Goal: Information Seeking & Learning: Learn about a topic

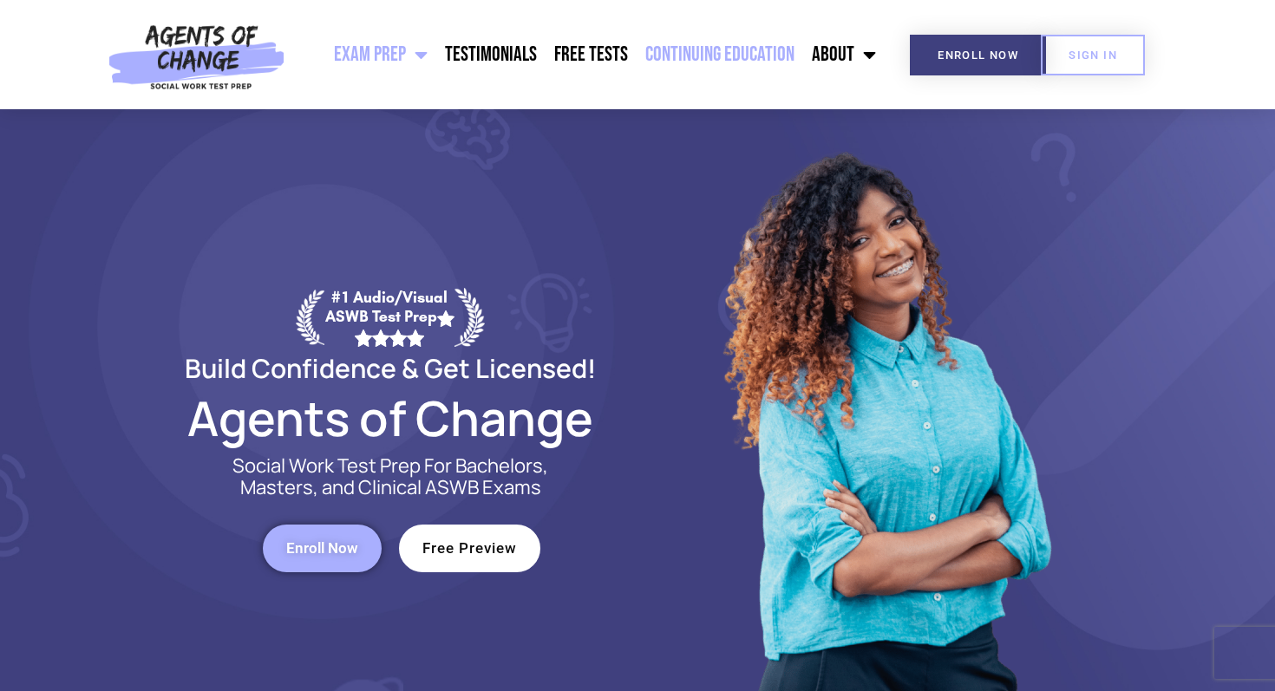
click at [694, 56] on link "Continuing Education" at bounding box center [720, 54] width 167 height 43
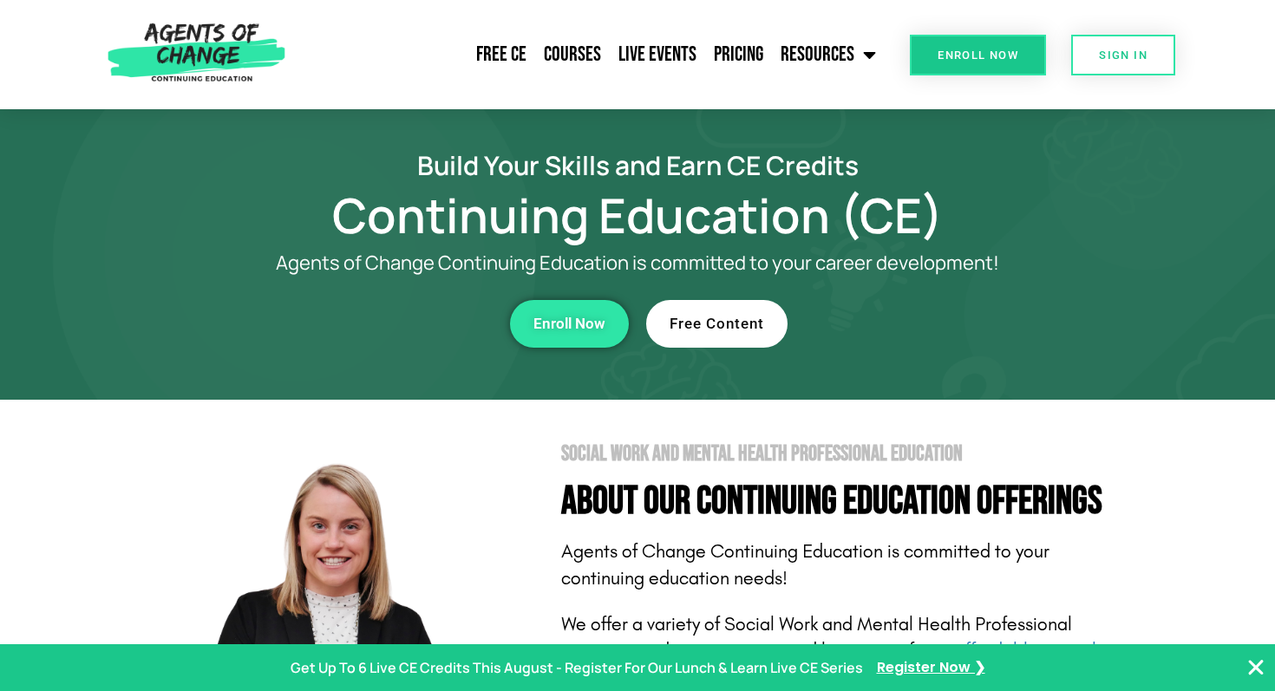
click at [740, 328] on span "Free Content" at bounding box center [717, 324] width 95 height 15
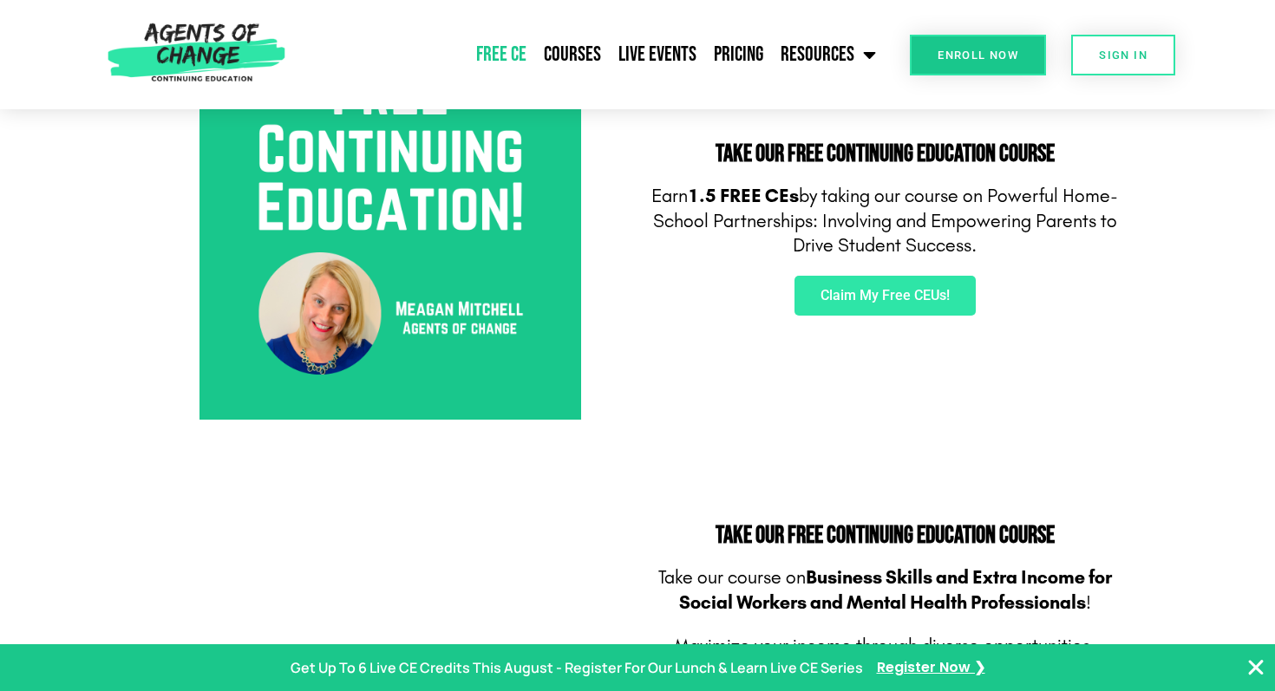
scroll to position [696, 0]
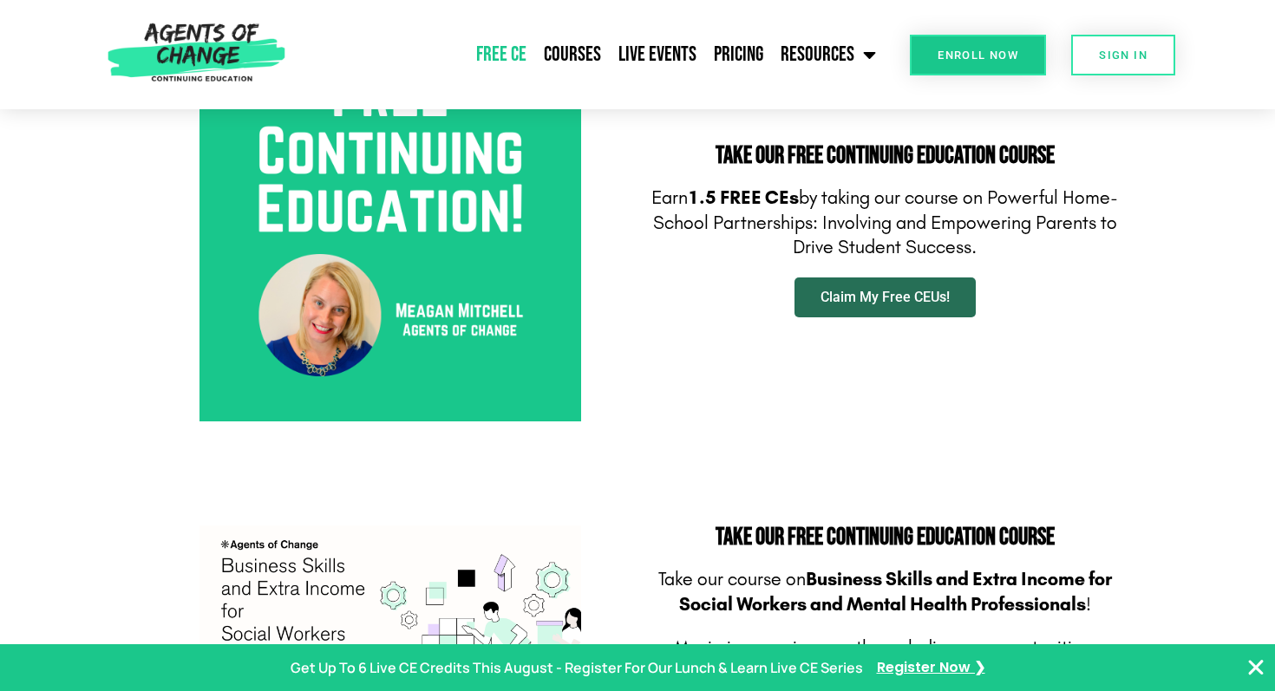
click at [866, 304] on span "Claim My Free CEUs!" at bounding box center [885, 298] width 129 height 14
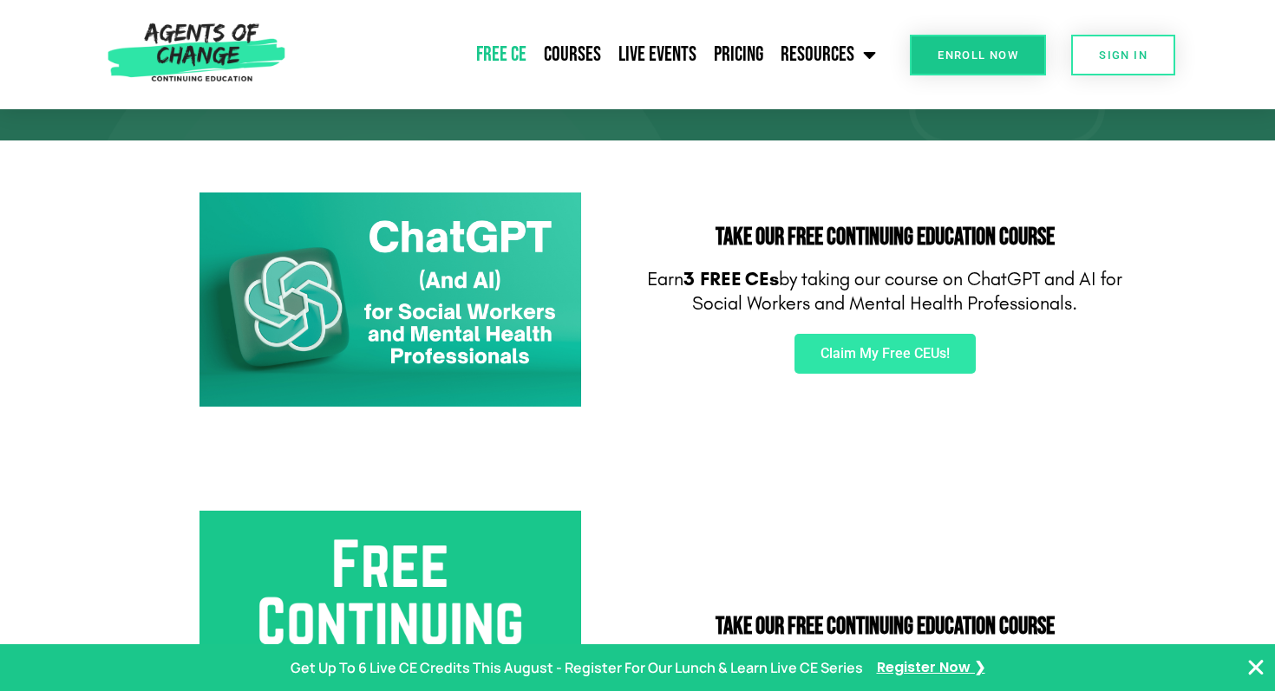
scroll to position [0, 0]
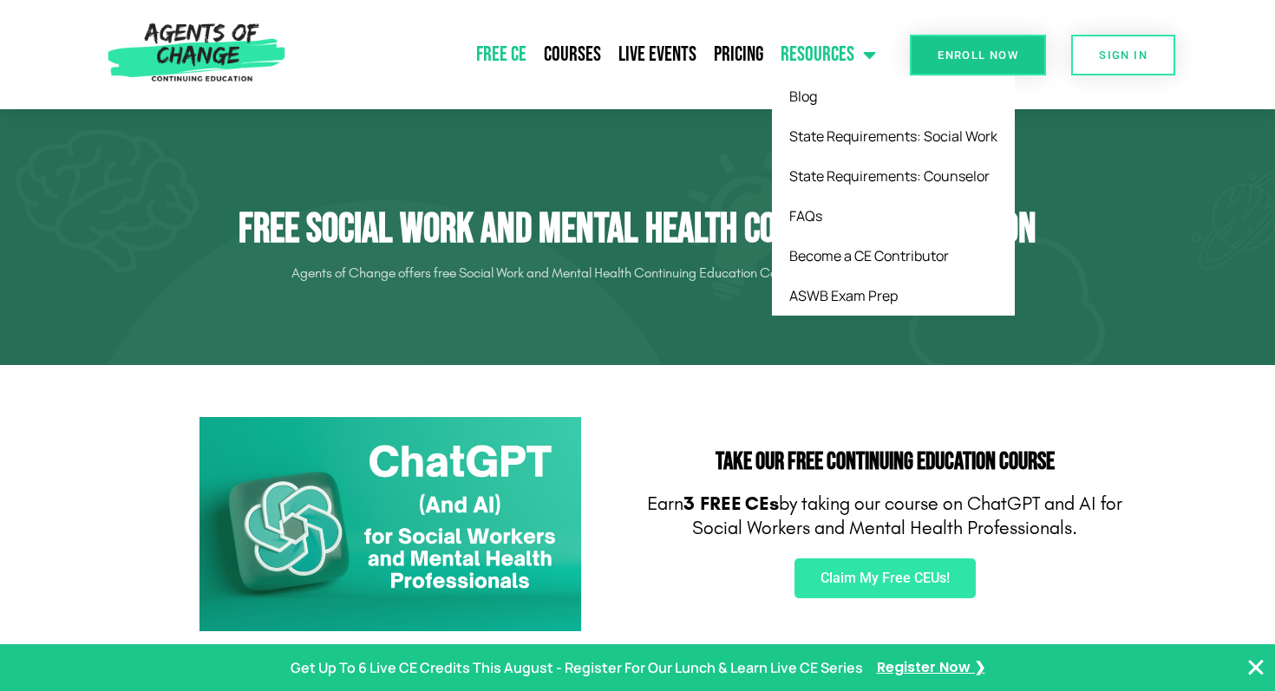
click at [848, 56] on link "Resources" at bounding box center [828, 54] width 113 height 43
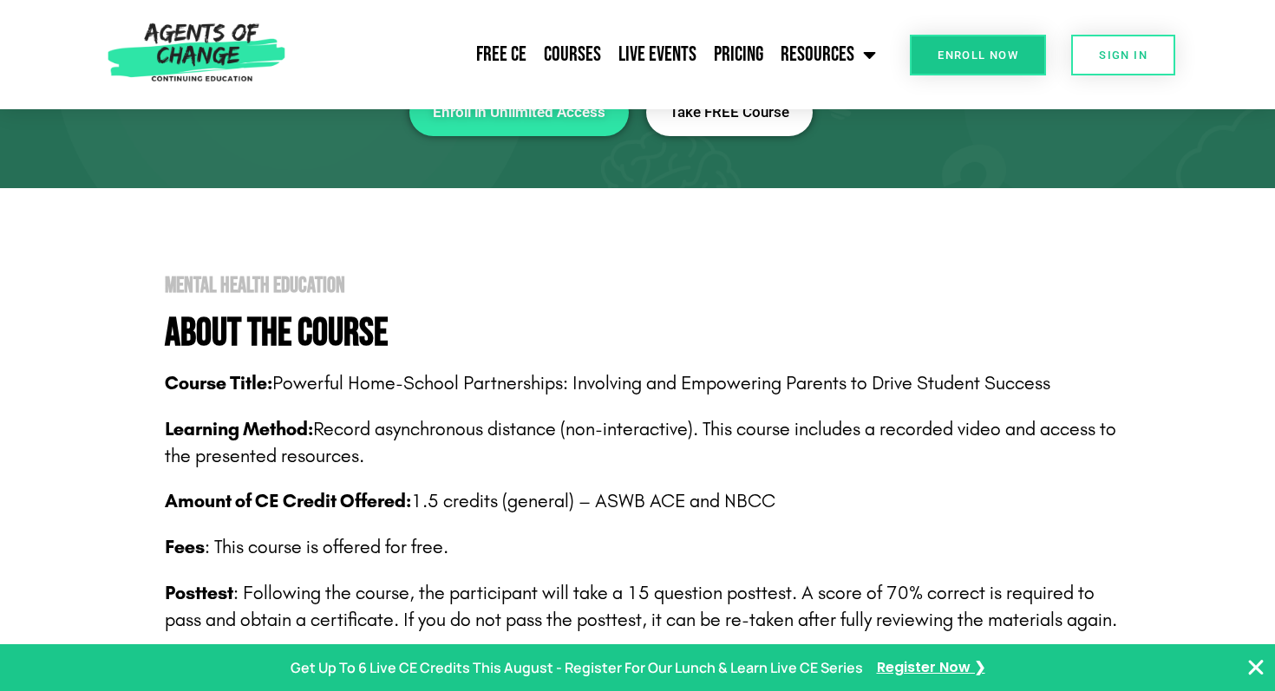
scroll to position [217, 0]
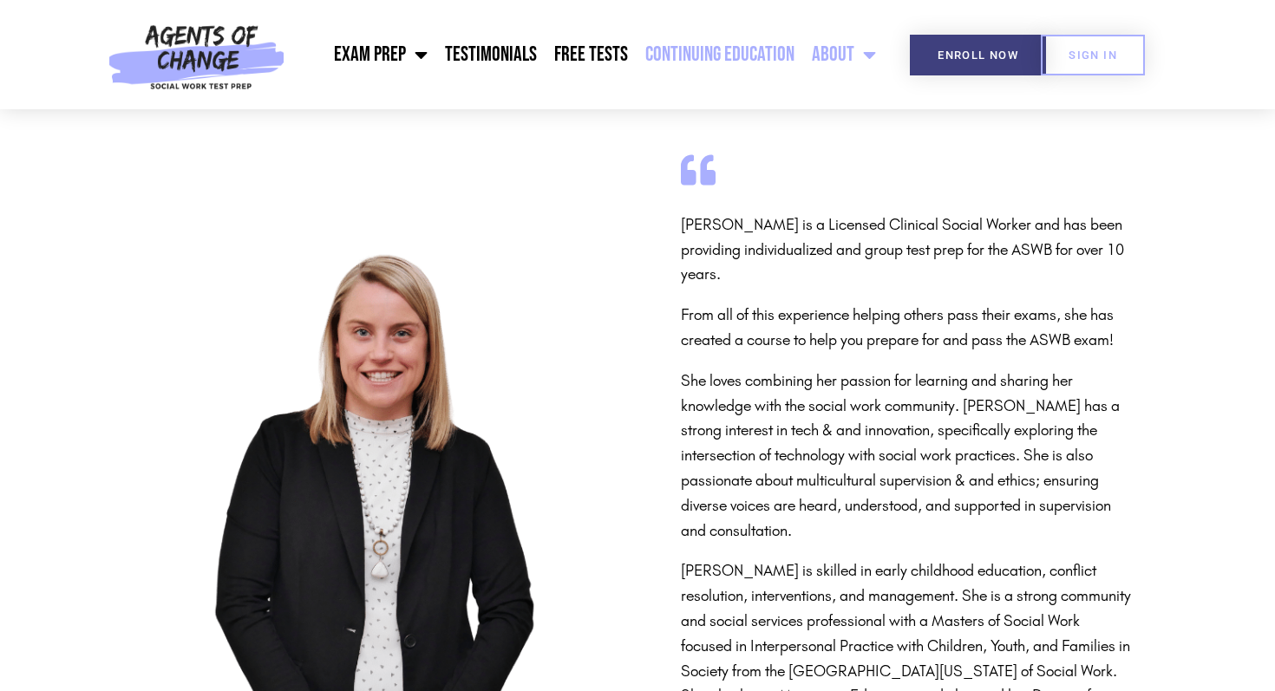
click at [747, 54] on link "Continuing Education" at bounding box center [720, 54] width 167 height 43
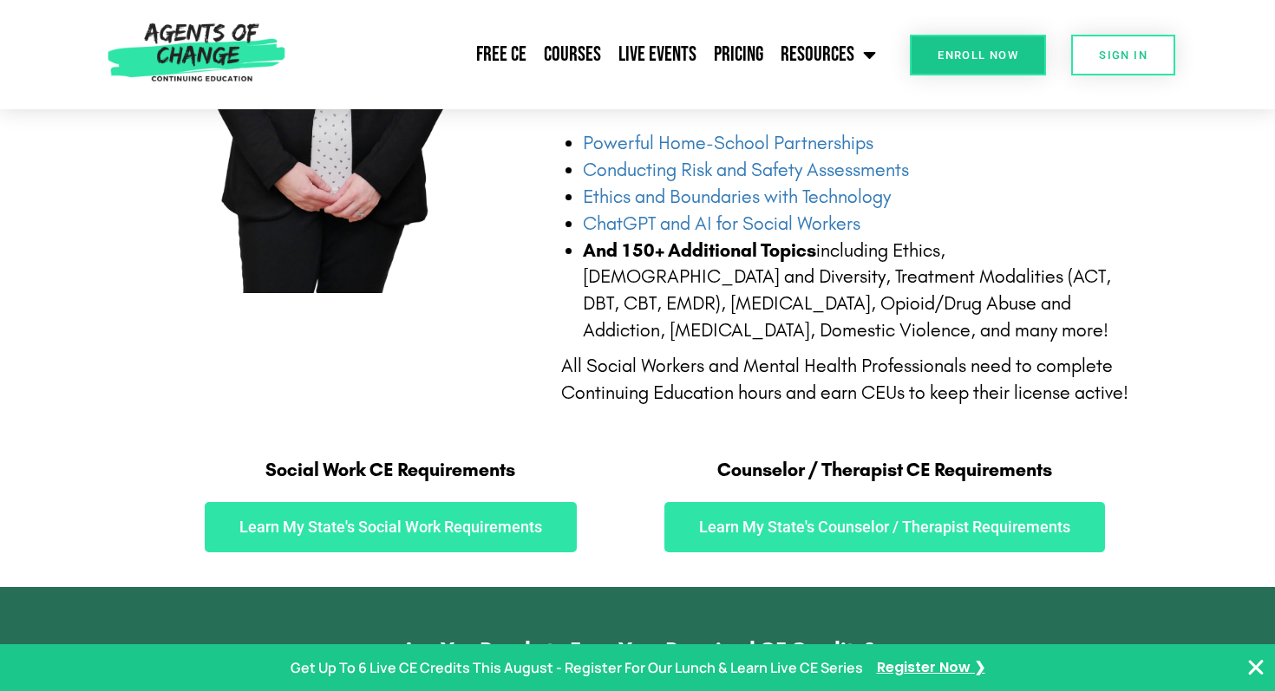
scroll to position [357, 0]
